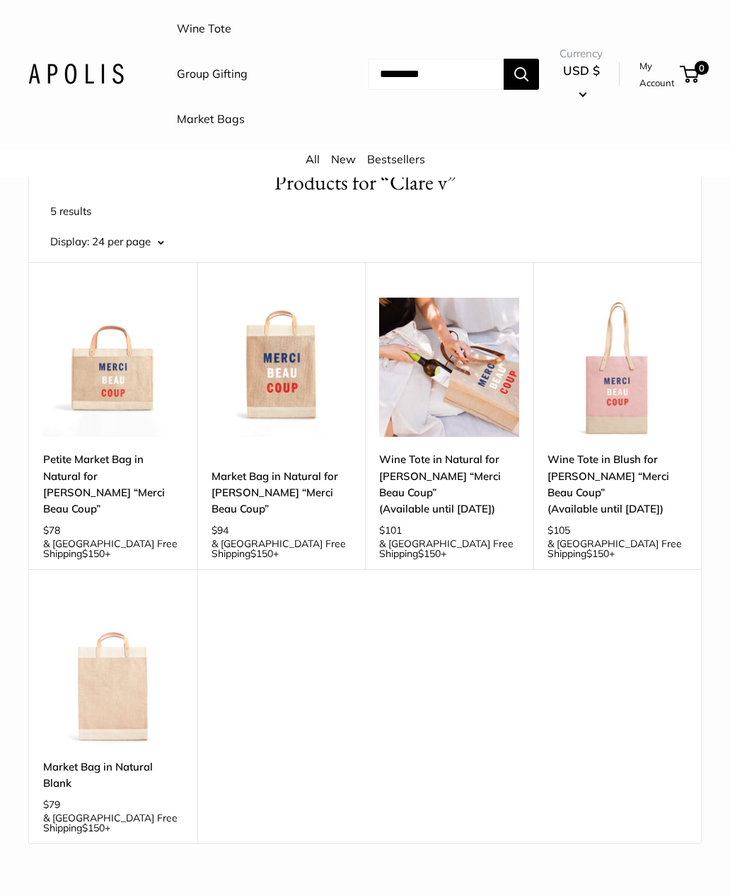
scroll to position [81, 0]
click at [472, 482] on link "Wine Tote in Natural for [PERSON_NAME] “Merci Beau Coup” (Available until [DATE…" at bounding box center [449, 484] width 140 height 66
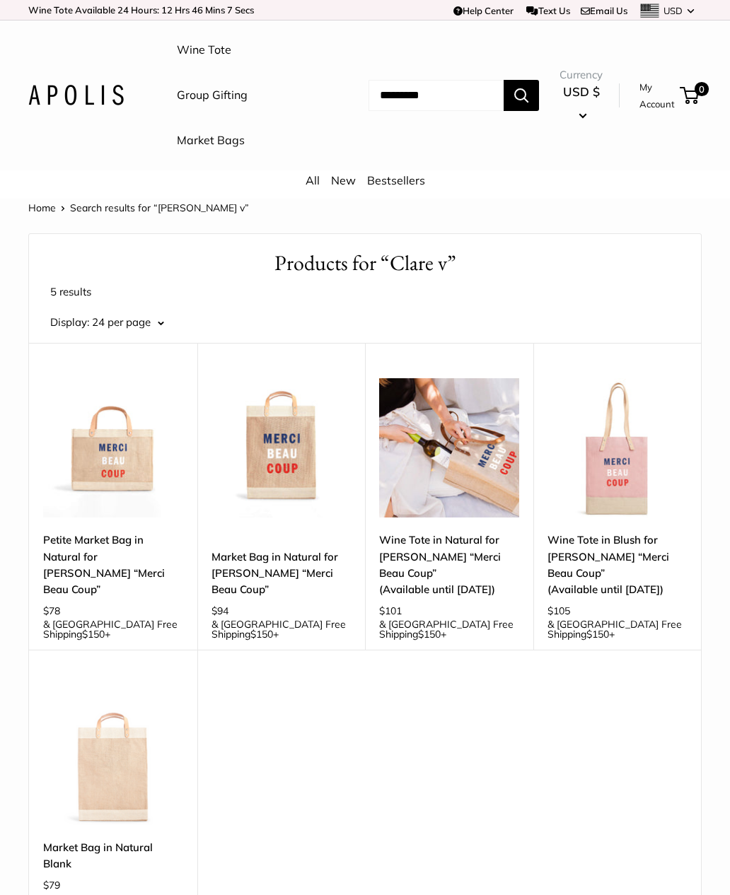
scroll to position [127, 0]
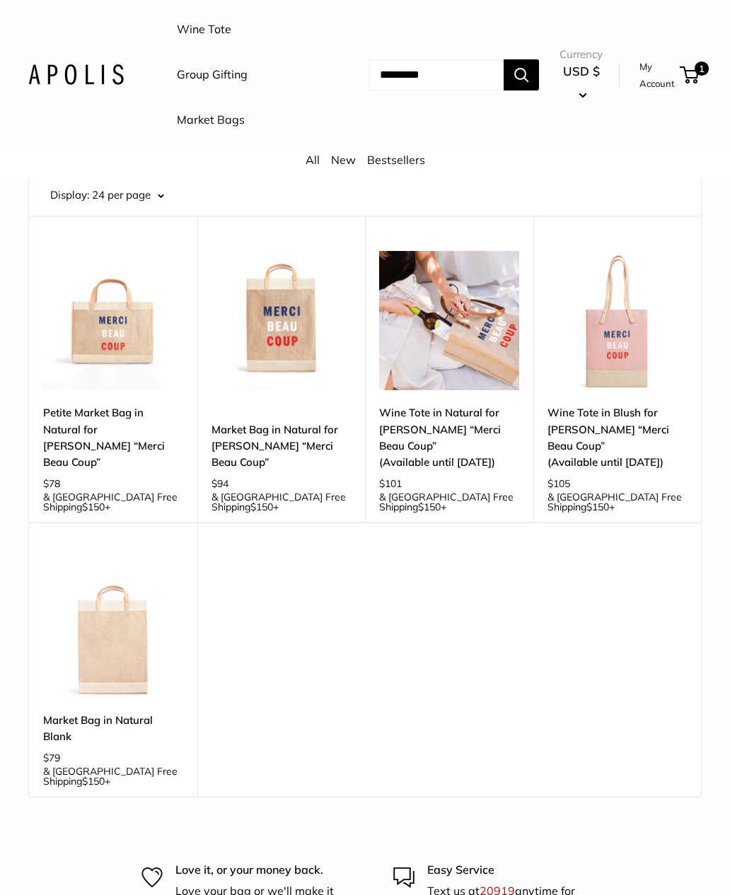
click at [305, 434] on link "Market Bag in Natural for [PERSON_NAME] “Merci Beau Coup”" at bounding box center [281, 445] width 140 height 49
click at [104, 428] on link "Petite Market Bag in Natural for [PERSON_NAME] “Merci Beau Coup”" at bounding box center [113, 437] width 140 height 66
click at [639, 419] on link "Wine Tote in Blush for Clare V. “Merci Beau Coup” (Available until Aug 10)" at bounding box center [617, 437] width 140 height 66
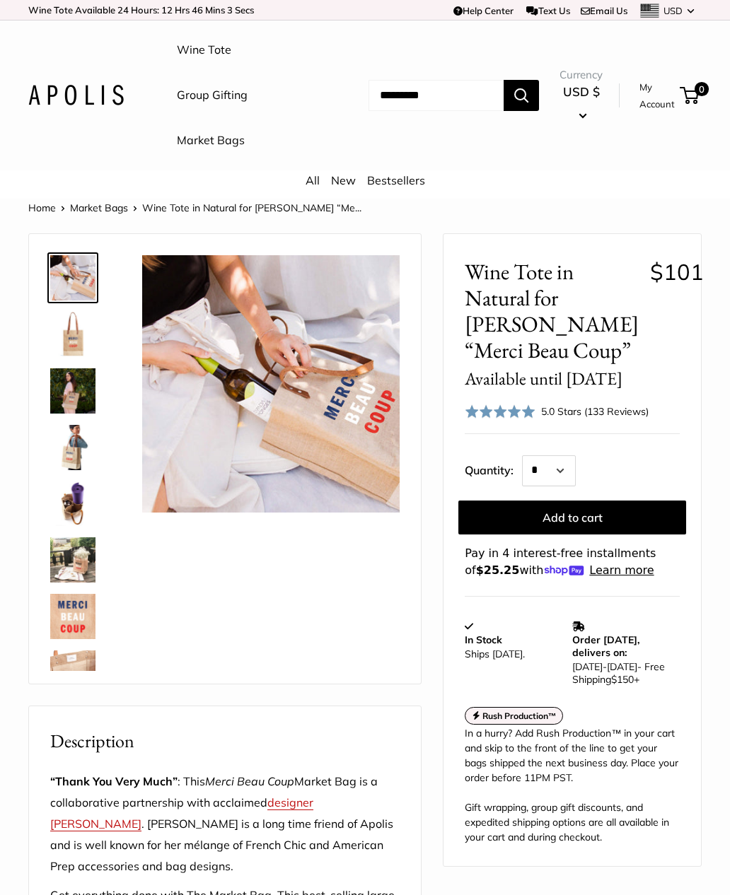
click at [573, 510] on button "Add to cart" at bounding box center [572, 518] width 228 height 34
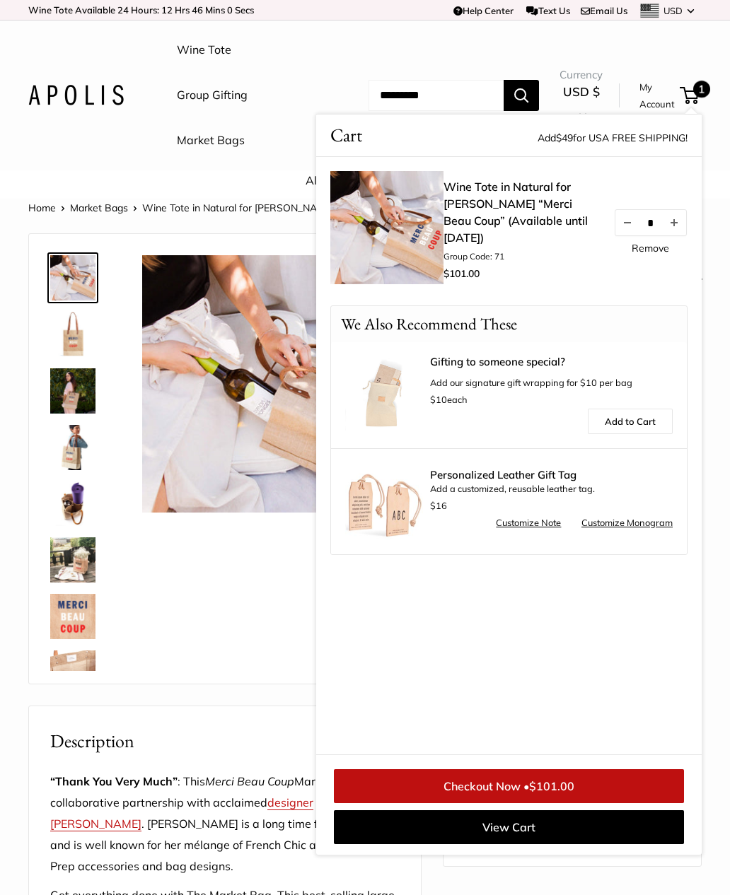
click at [271, 84] on ul "Wine Tote Group Gifting Market Bags" at bounding box center [258, 96] width 163 height 136
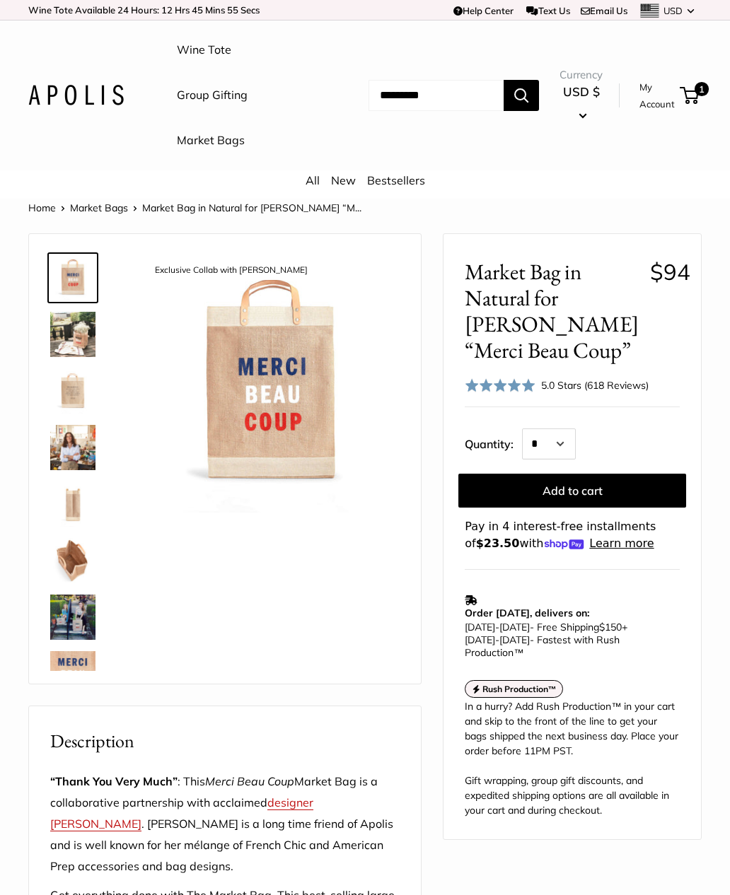
click at [643, 488] on button "Add to cart" at bounding box center [572, 491] width 228 height 34
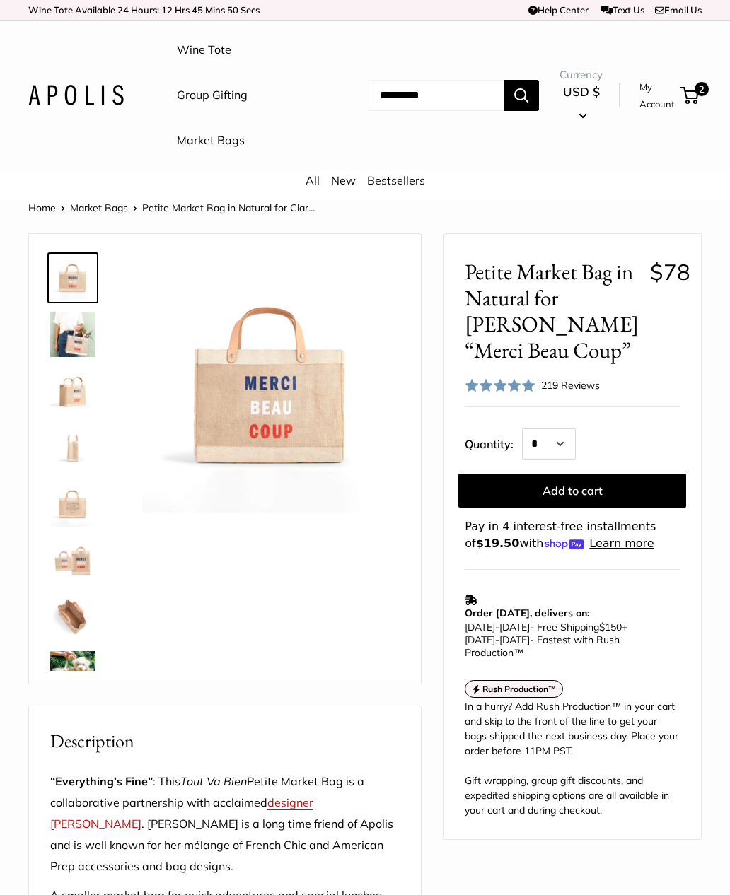
click at [610, 487] on button "Add to cart" at bounding box center [572, 491] width 228 height 34
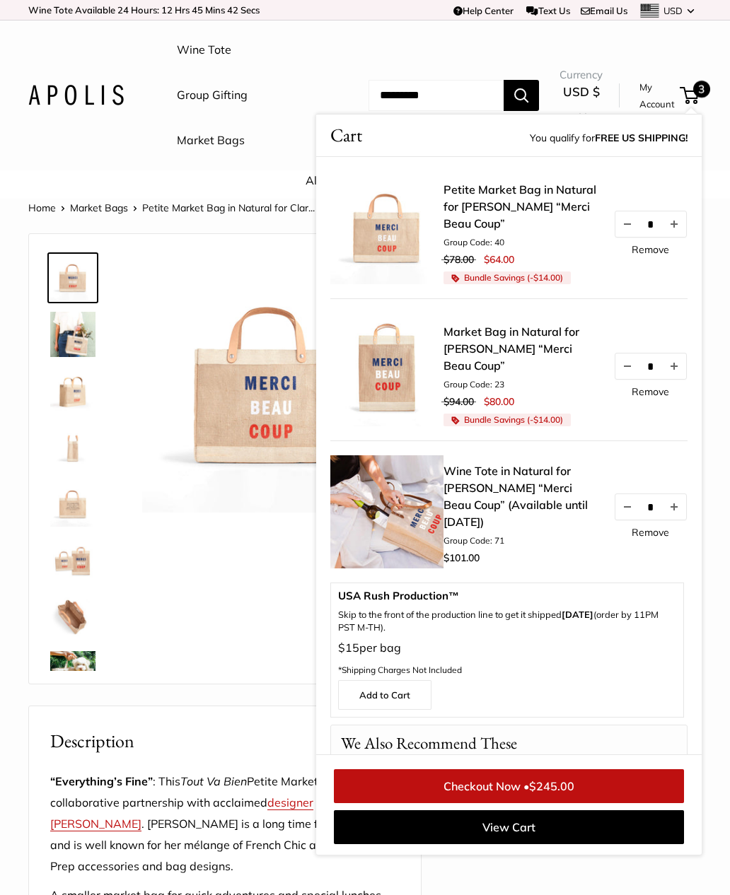
click at [158, 303] on img at bounding box center [270, 383] width 257 height 257
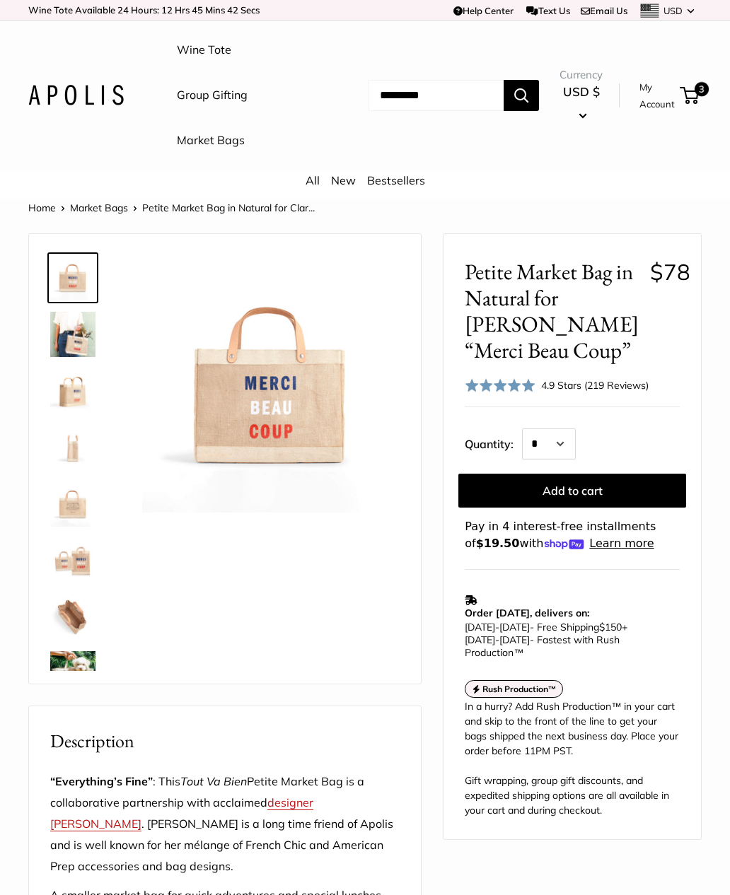
scroll to position [256, 0]
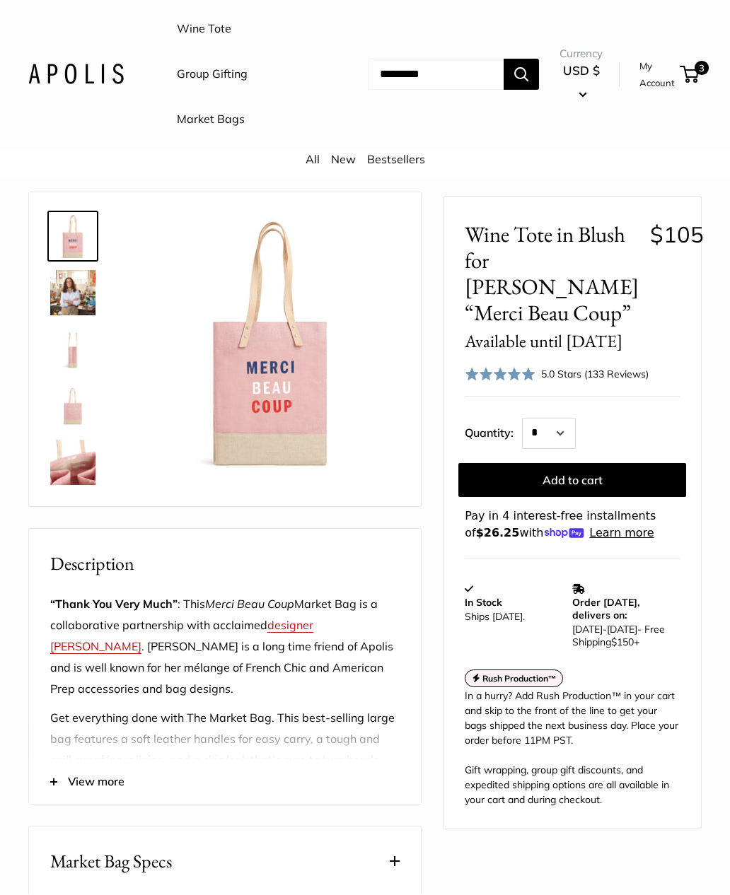
scroll to position [42, 0]
click at [598, 480] on button "Add to cart" at bounding box center [572, 481] width 228 height 34
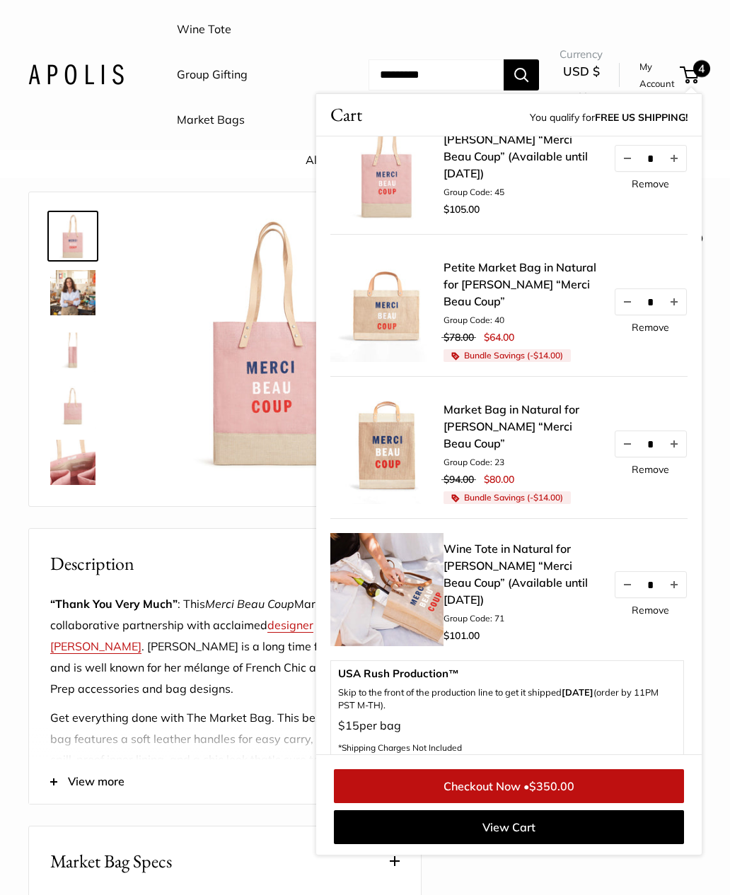
scroll to position [71, 0]
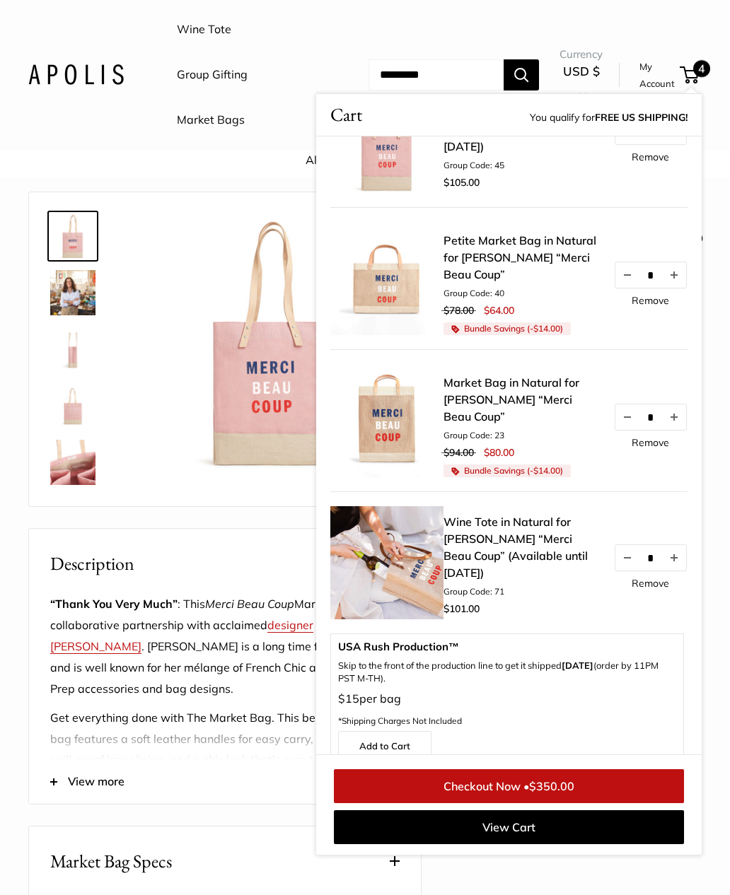
click at [659, 295] on link "Remove" at bounding box center [649, 300] width 37 height 10
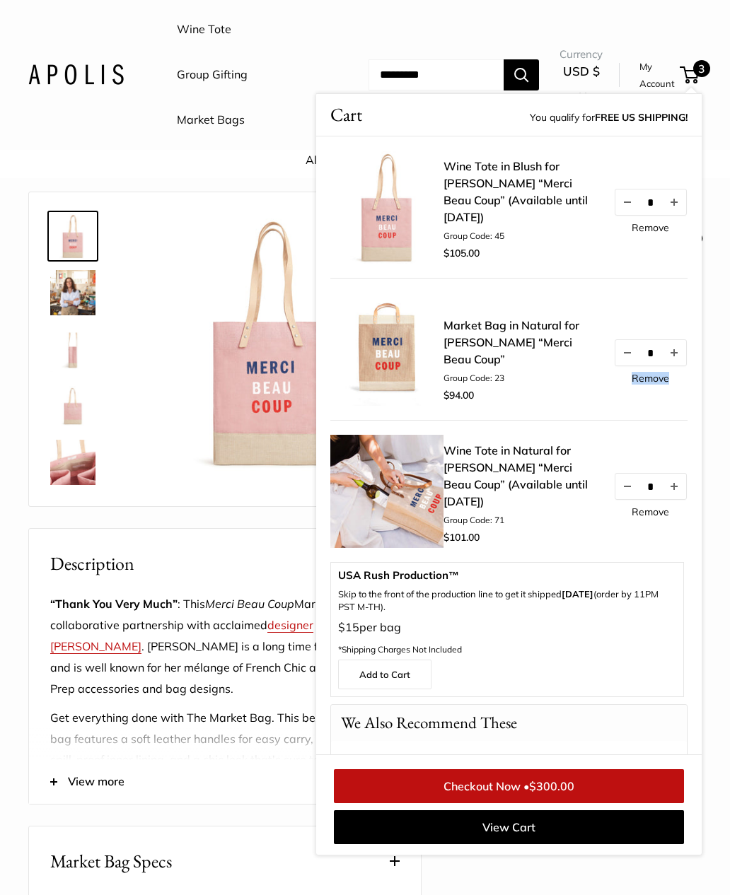
click at [690, 428] on div "Wine Tote in Blush for Clare V. “Merci Beau Coup” (Available until Aug 10) Grou…" at bounding box center [508, 349] width 385 height 426
click at [663, 383] on link "Remove" at bounding box center [649, 378] width 37 height 10
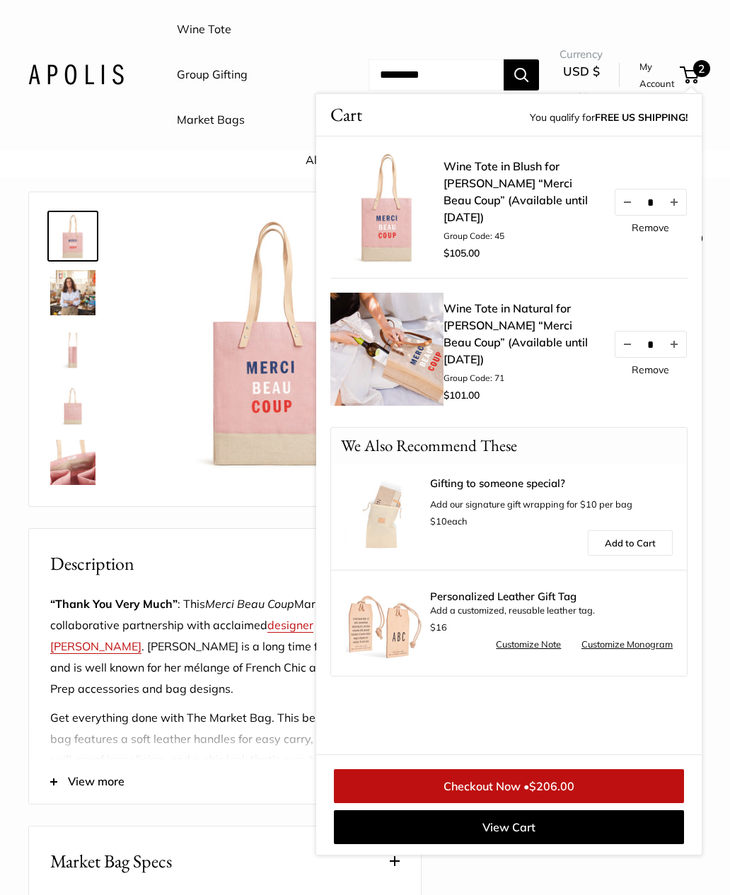
click at [668, 375] on link "Remove" at bounding box center [649, 370] width 37 height 10
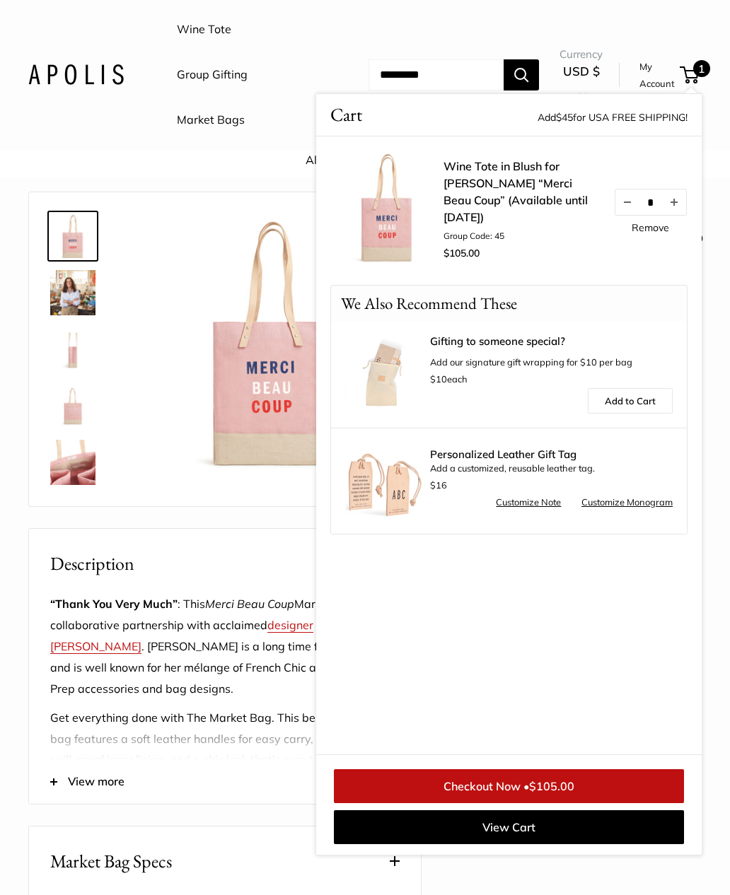
click at [602, 780] on link "Checkout Now • $105.00" at bounding box center [509, 786] width 350 height 34
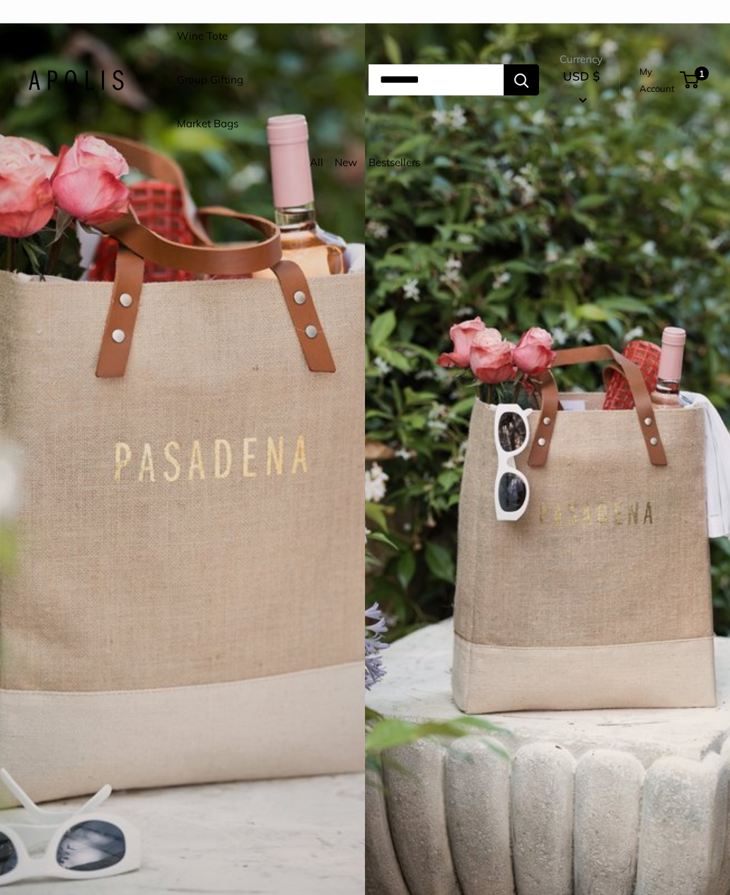
click at [660, 94] on link "My Account" at bounding box center [656, 80] width 35 height 35
click at [699, 81] on span "1" at bounding box center [701, 73] width 14 height 14
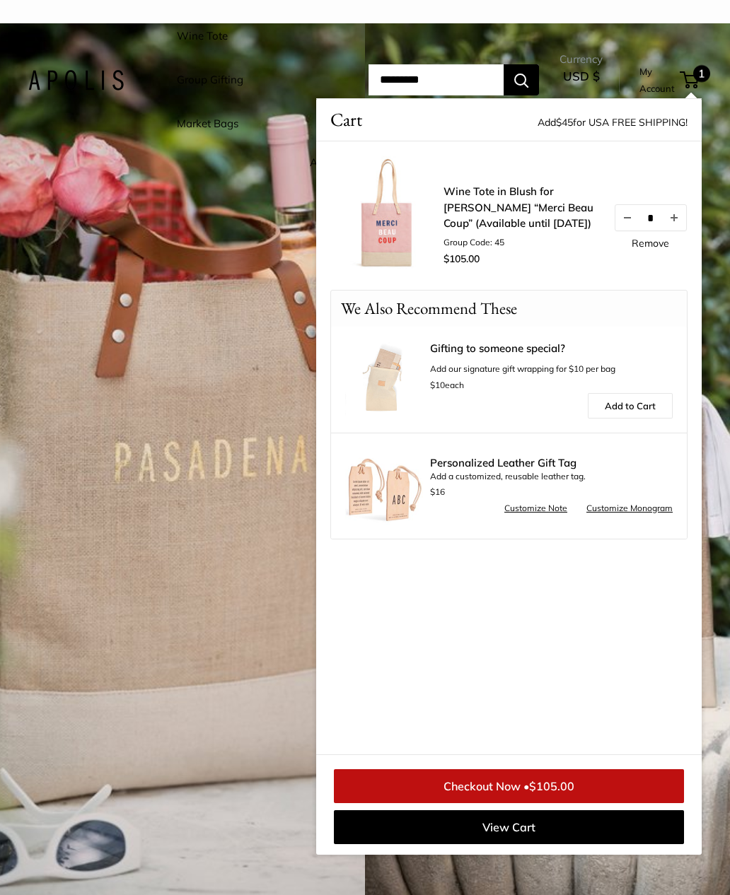
click at [568, 776] on link "Checkout Now • $105.00" at bounding box center [509, 786] width 350 height 34
